Goal: Find specific page/section: Find specific page/section

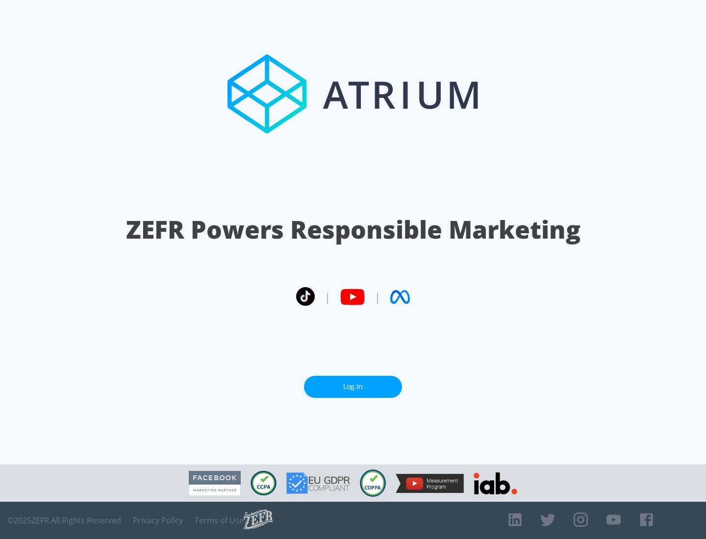
click at [353, 387] on link "Log In" at bounding box center [353, 387] width 98 height 22
